Goal: Information Seeking & Learning: Learn about a topic

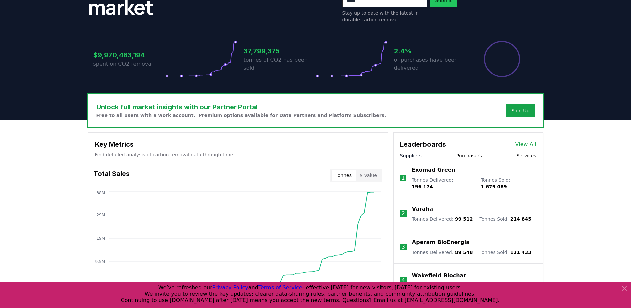
scroll to position [113, 0]
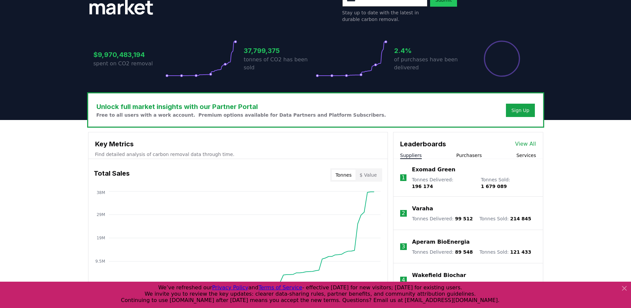
click at [470, 155] on button "Purchasers" at bounding box center [470, 155] width 26 height 7
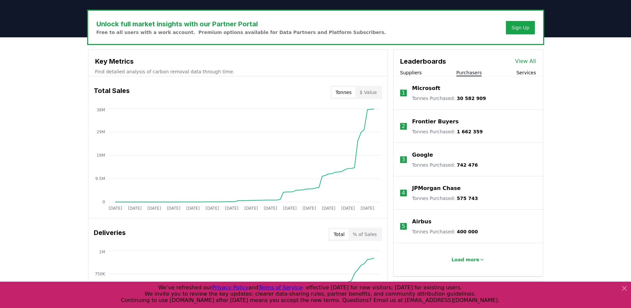
scroll to position [195, 0]
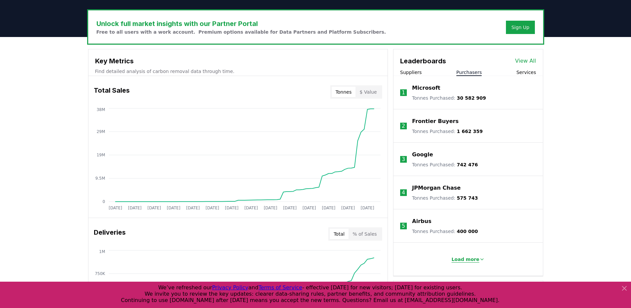
click at [461, 256] on p "Load more" at bounding box center [466, 259] width 28 height 7
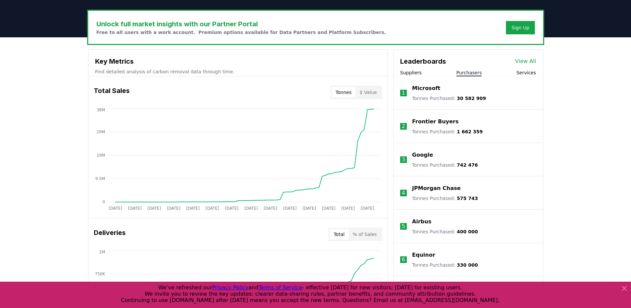
scroll to position [136, 0]
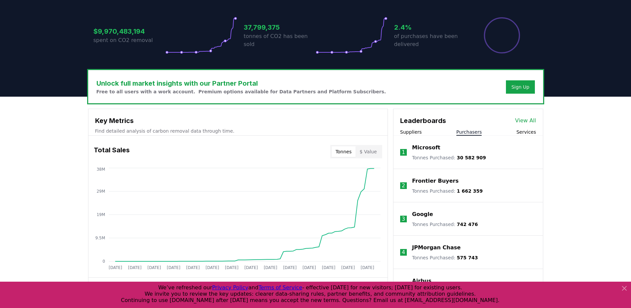
click at [476, 119] on link "View All" at bounding box center [526, 121] width 21 height 8
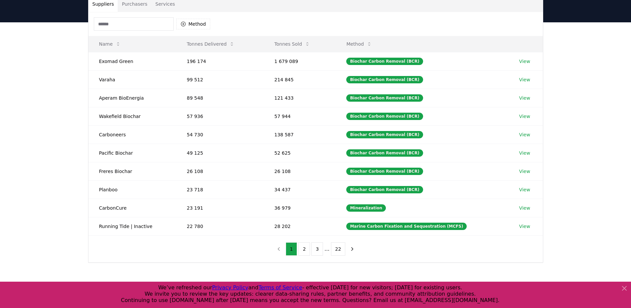
scroll to position [67, 0]
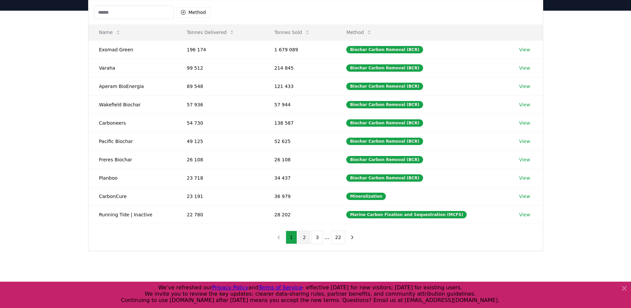
click at [308, 236] on button "2" at bounding box center [305, 236] width 12 height 13
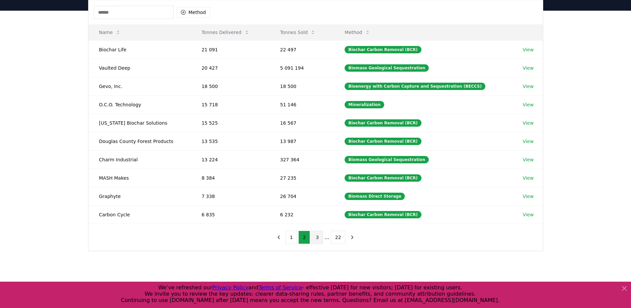
click at [318, 238] on button "3" at bounding box center [318, 236] width 12 height 13
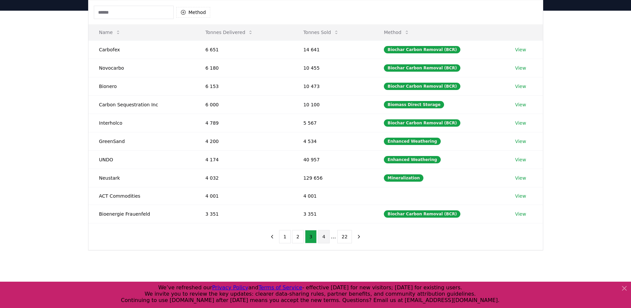
click at [324, 236] on button "4" at bounding box center [324, 236] width 12 height 13
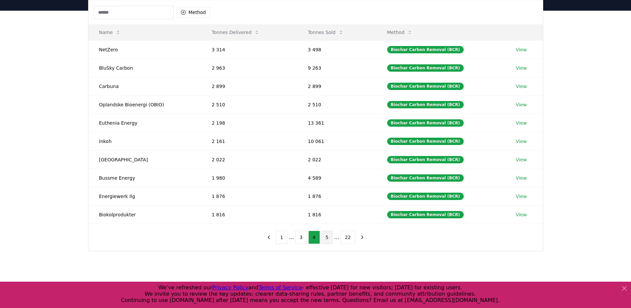
click at [326, 233] on button "5" at bounding box center [328, 236] width 12 height 13
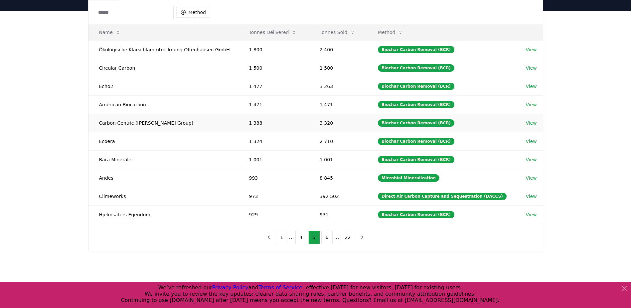
scroll to position [0, 0]
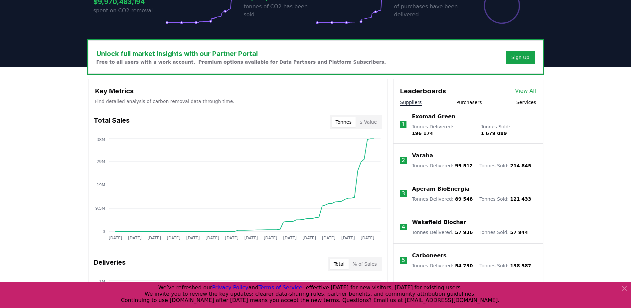
scroll to position [166, 0]
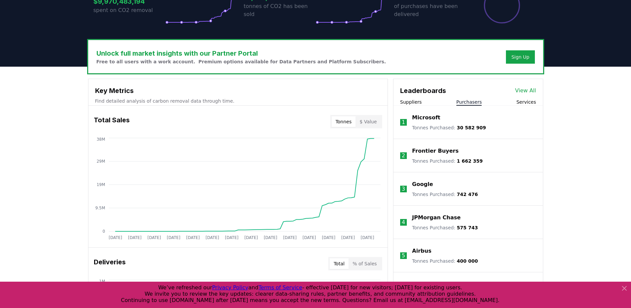
click at [477, 102] on button "Purchasers" at bounding box center [470, 102] width 26 height 7
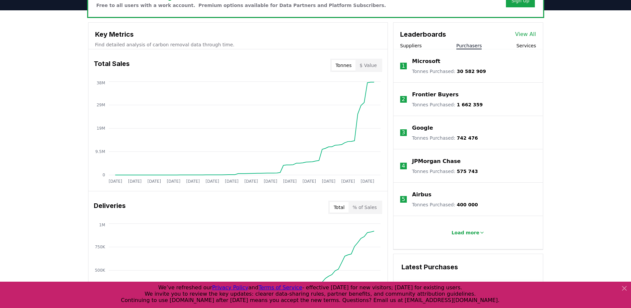
scroll to position [222, 0]
click at [467, 231] on p "Load more" at bounding box center [466, 232] width 28 height 7
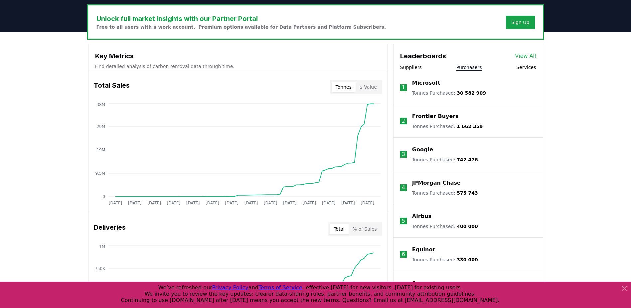
scroll to position [200, 0]
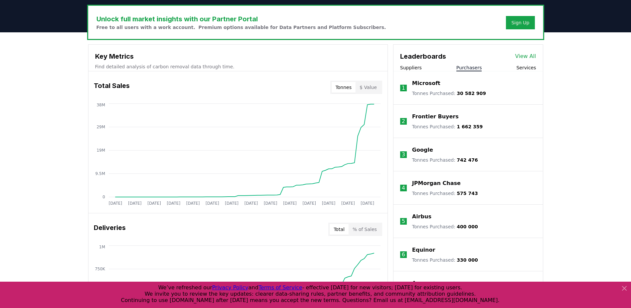
click at [439, 114] on p "Frontier Buyers" at bounding box center [435, 117] width 47 height 8
